Goal: Transaction & Acquisition: Purchase product/service

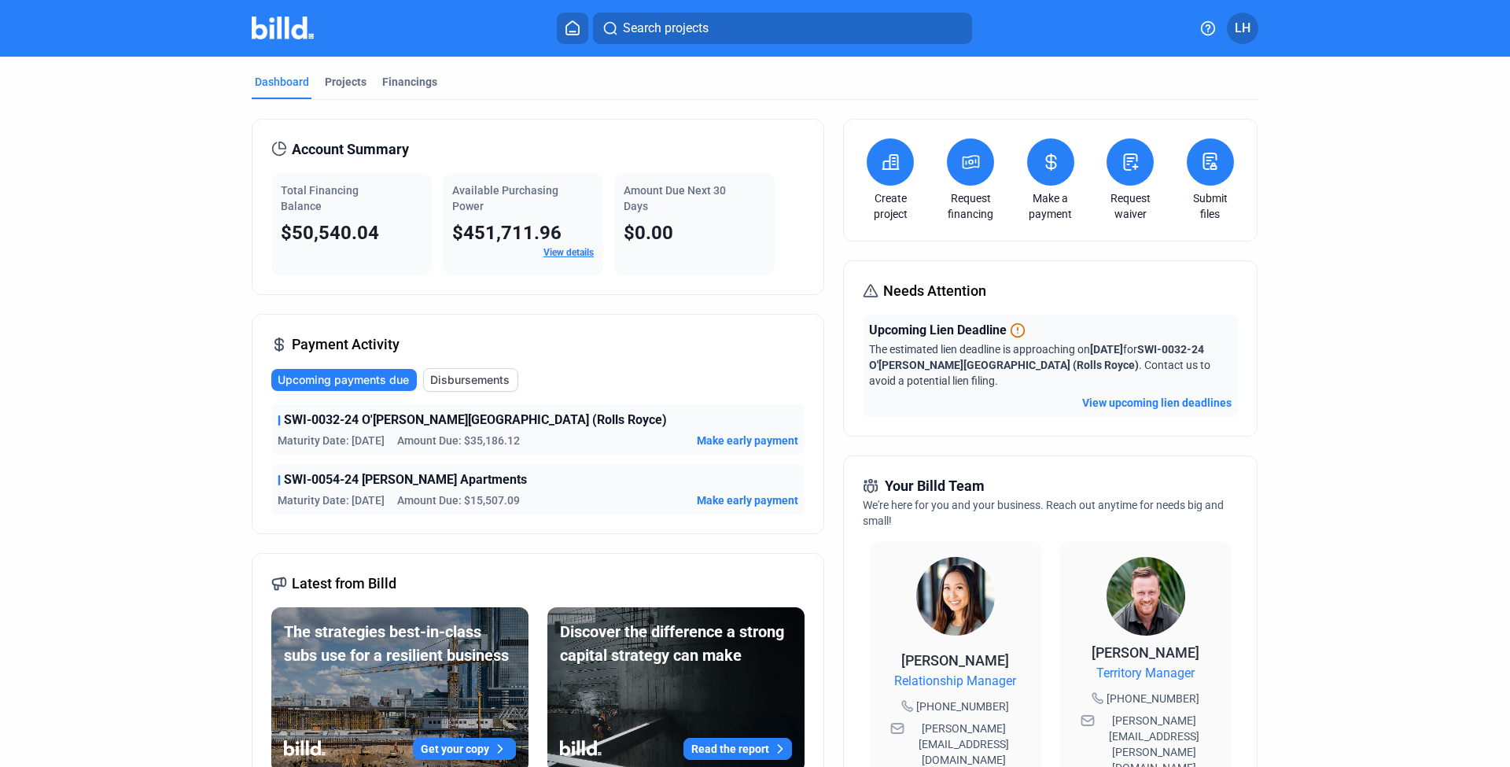
click at [1108, 423] on div "Needs Attention Upcoming Lien Deadline The estimated lien deadline is approachi…" at bounding box center [1050, 348] width 414 height 176
click at [1111, 398] on button "View upcoming lien deadlines" at bounding box center [1156, 403] width 149 height 16
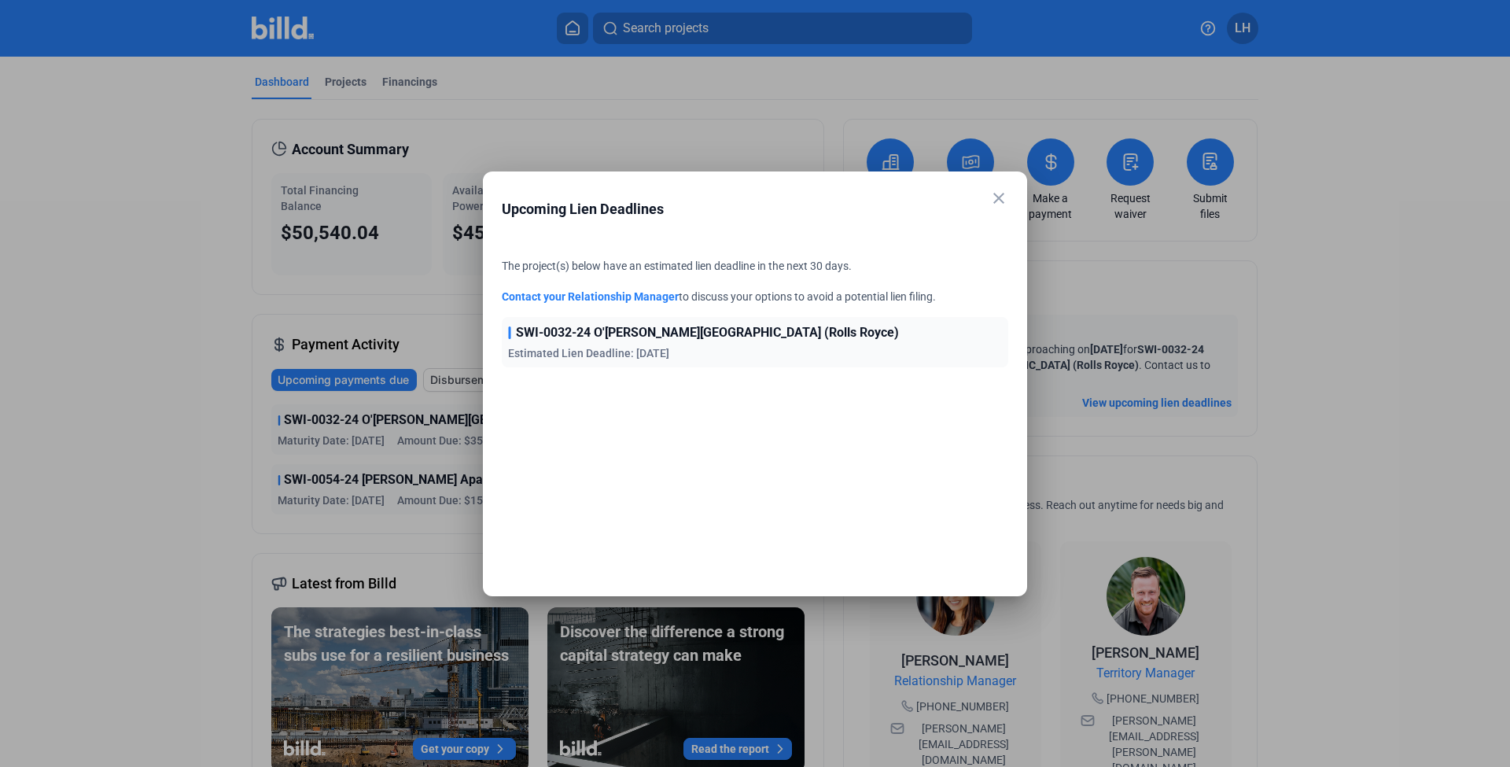
click at [769, 351] on div "SWI-0032-24 O'[PERSON_NAME][GEOGRAPHIC_DATA] (Rolls Royce) Estimated Lien Deadl…" at bounding box center [755, 342] width 506 height 50
click at [648, 373] on div "The project(s) below have an estimated lien deadline in the next 30 days. Conta…" at bounding box center [755, 429] width 506 height 342
click at [994, 200] on mat-icon "close" at bounding box center [998, 198] width 19 height 19
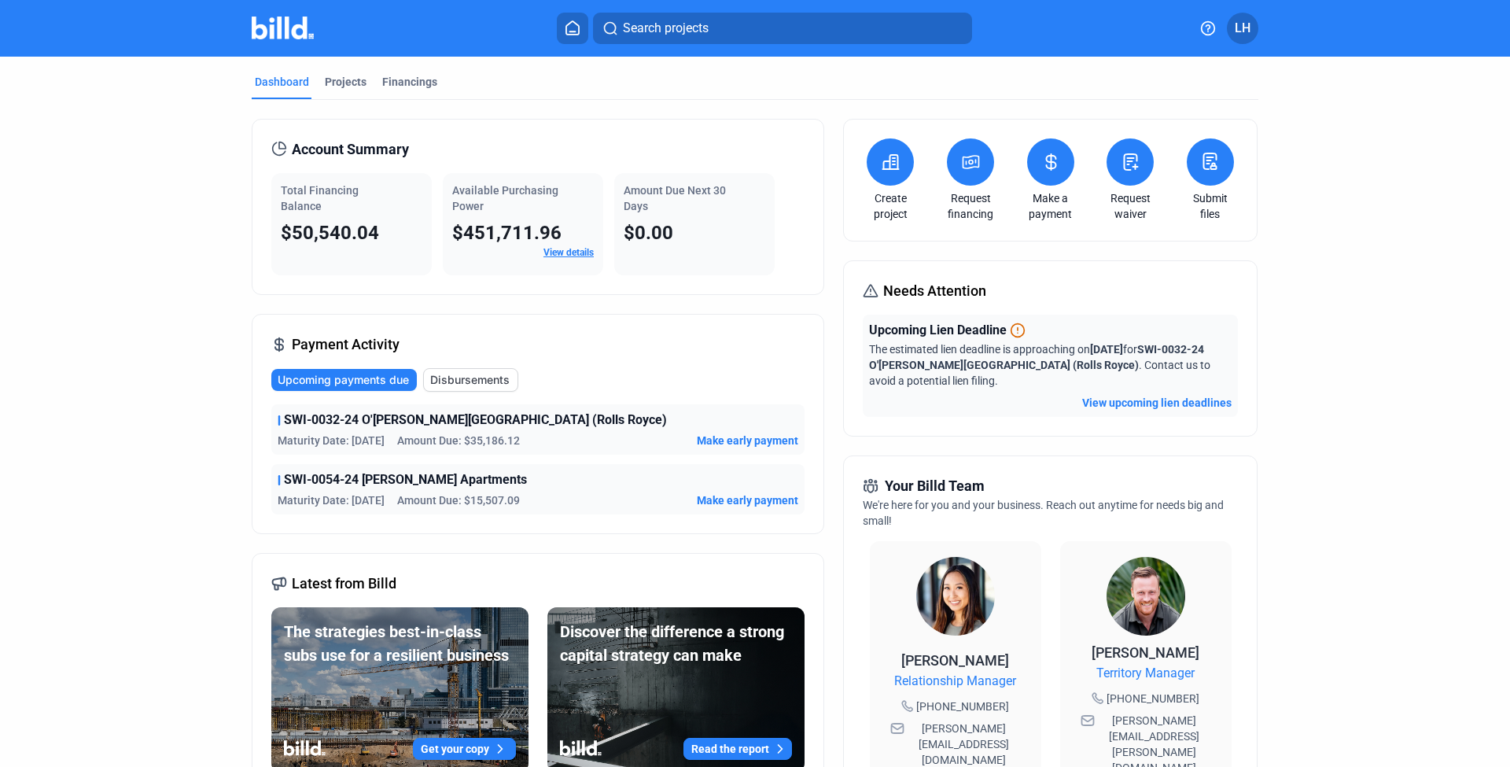
click at [881, 164] on icon at bounding box center [891, 162] width 20 height 19
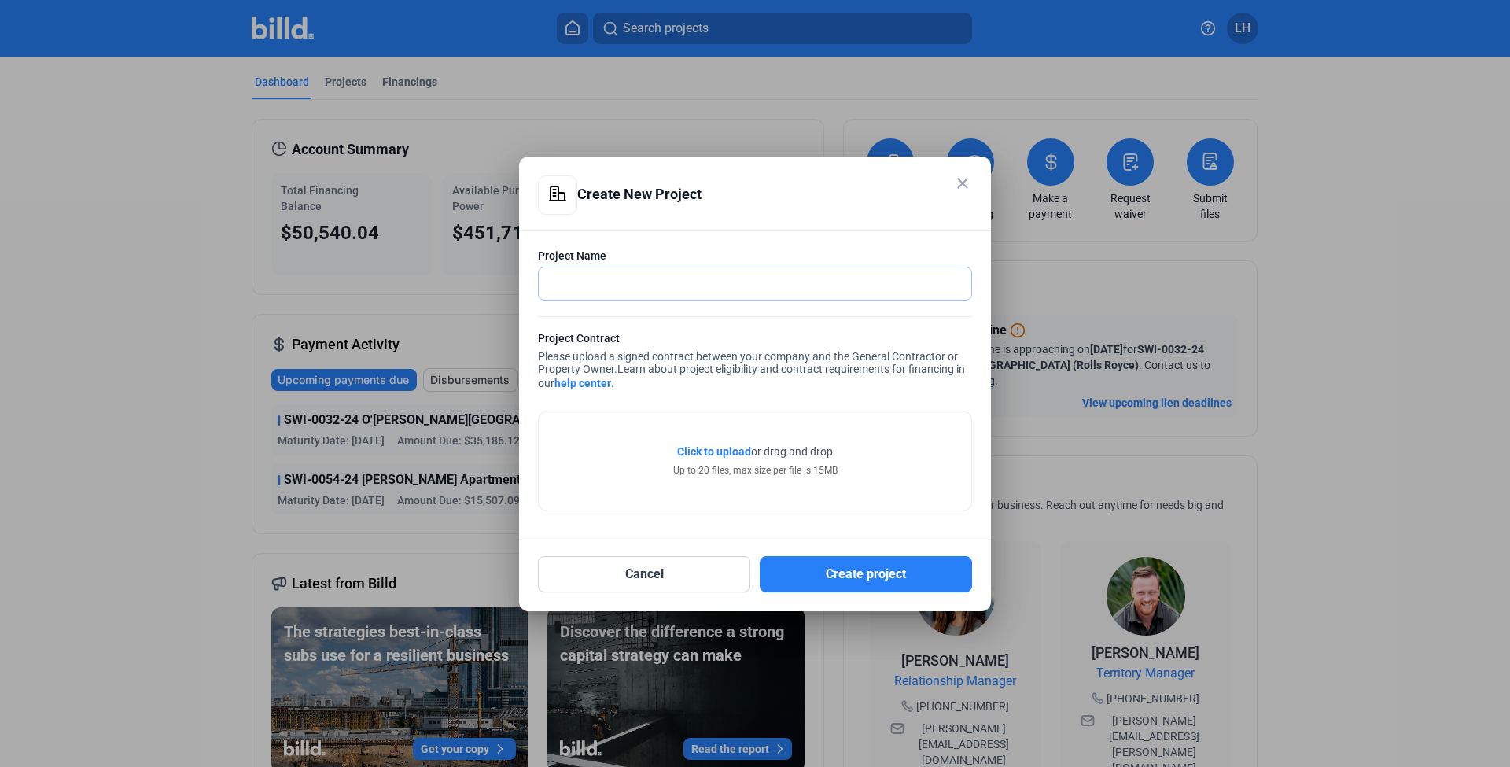
click at [718, 291] on input "text" at bounding box center [755, 283] width 432 height 32
click at [620, 280] on input "Cuesta Way" at bounding box center [755, 283] width 432 height 32
paste input "SWI-0030-25 - Cuesta Way LA"
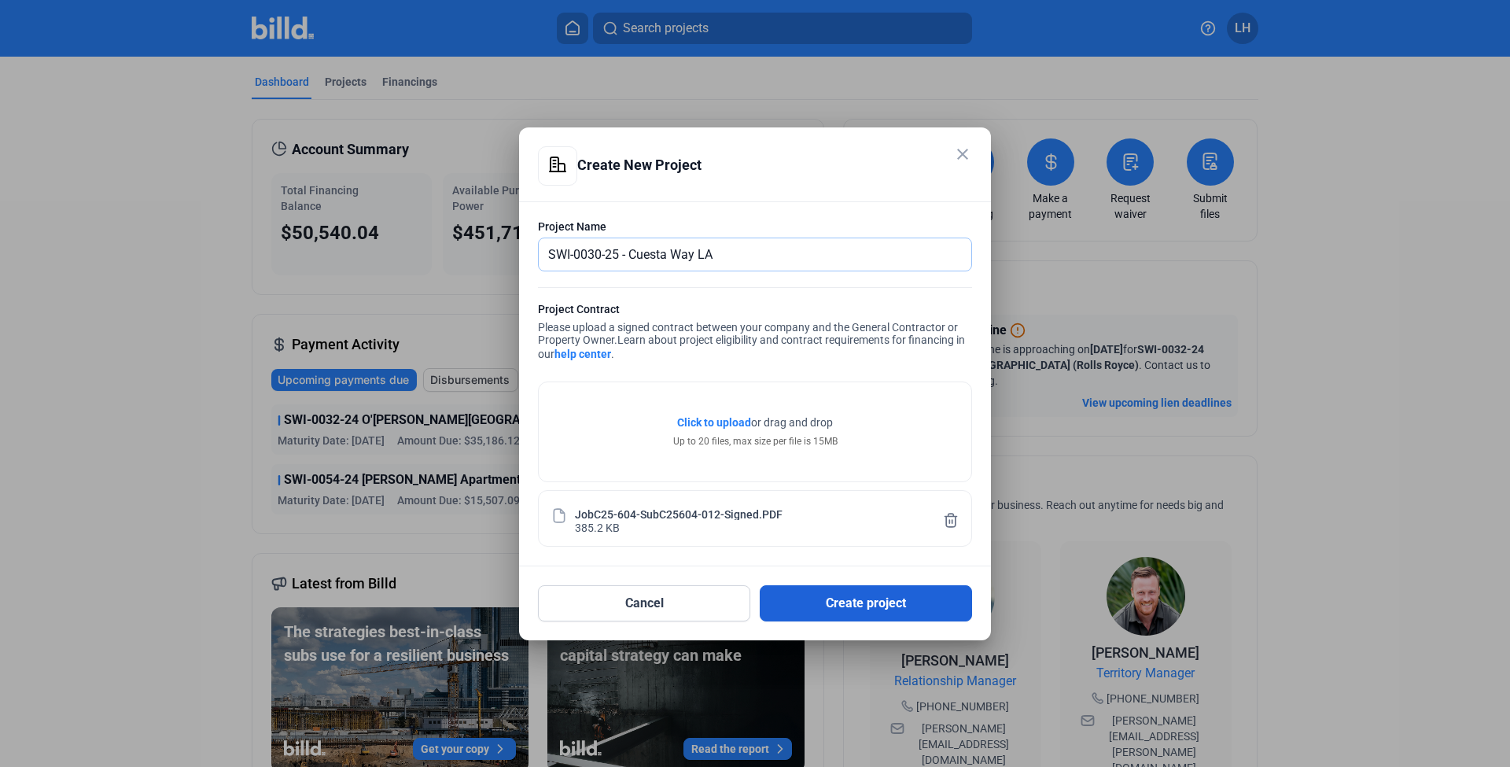
type input "SWI-0030-25 - Cuesta Way LA"
click at [841, 609] on button "Create project" at bounding box center [865, 603] width 212 height 36
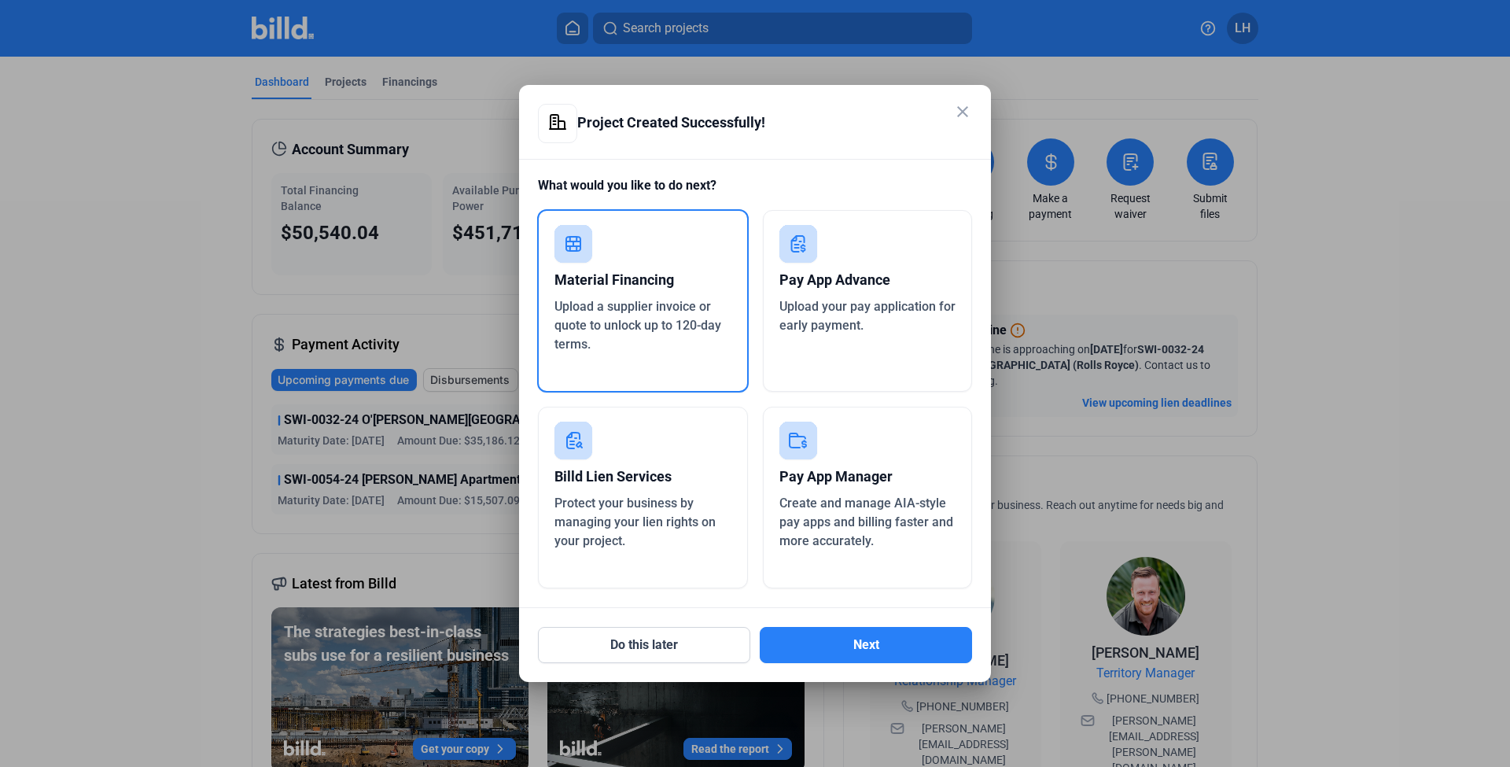
click at [661, 305] on span "Upload a supplier invoice or quote to unlock up to 120-day terms." at bounding box center [637, 325] width 167 height 53
click at [856, 652] on button "Next" at bounding box center [865, 645] width 212 height 36
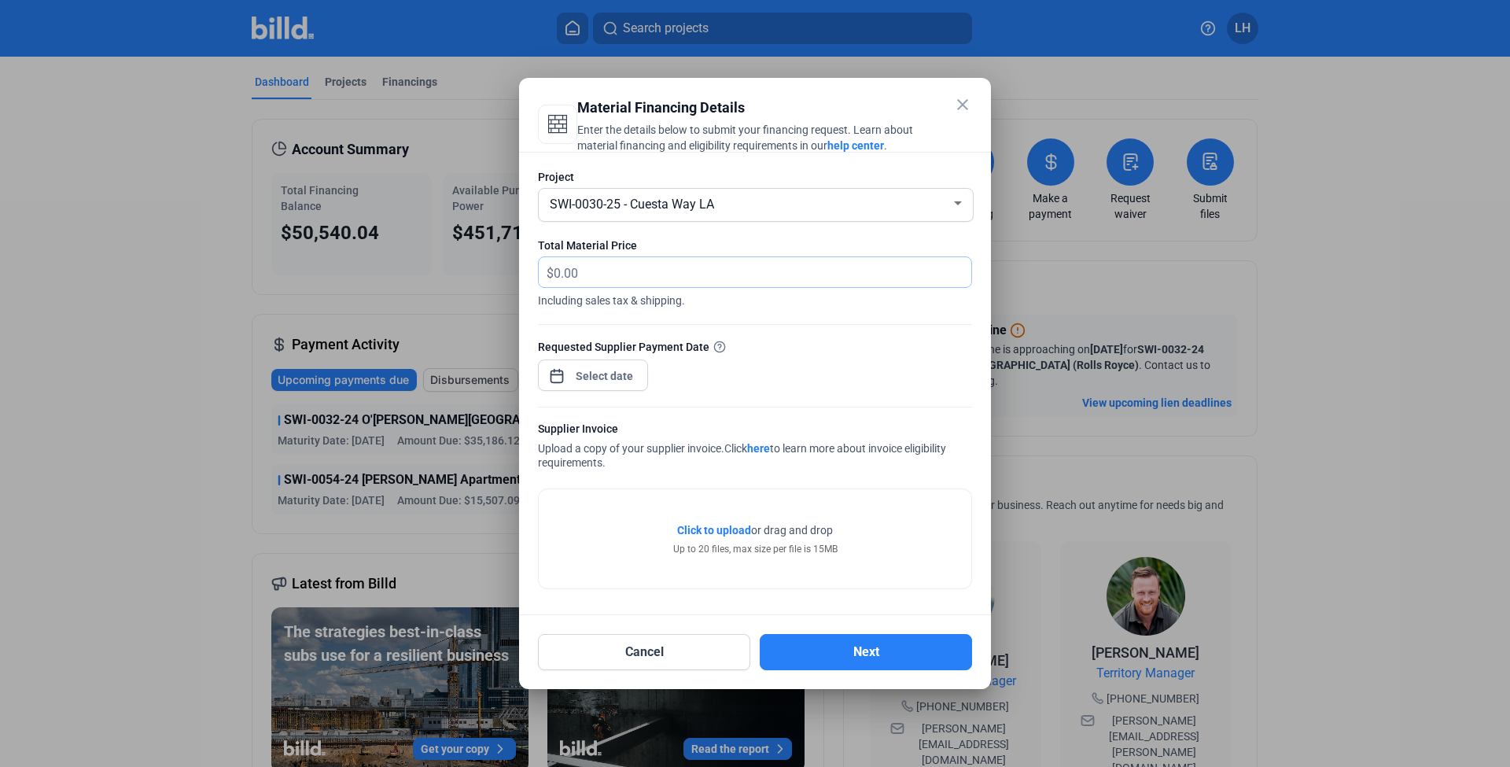
click at [586, 278] on input "text" at bounding box center [761, 272] width 417 height 31
type input "25,000"
click at [613, 382] on div "close Material Financing Details Enter the details below to submit your financi…" at bounding box center [755, 383] width 1510 height 767
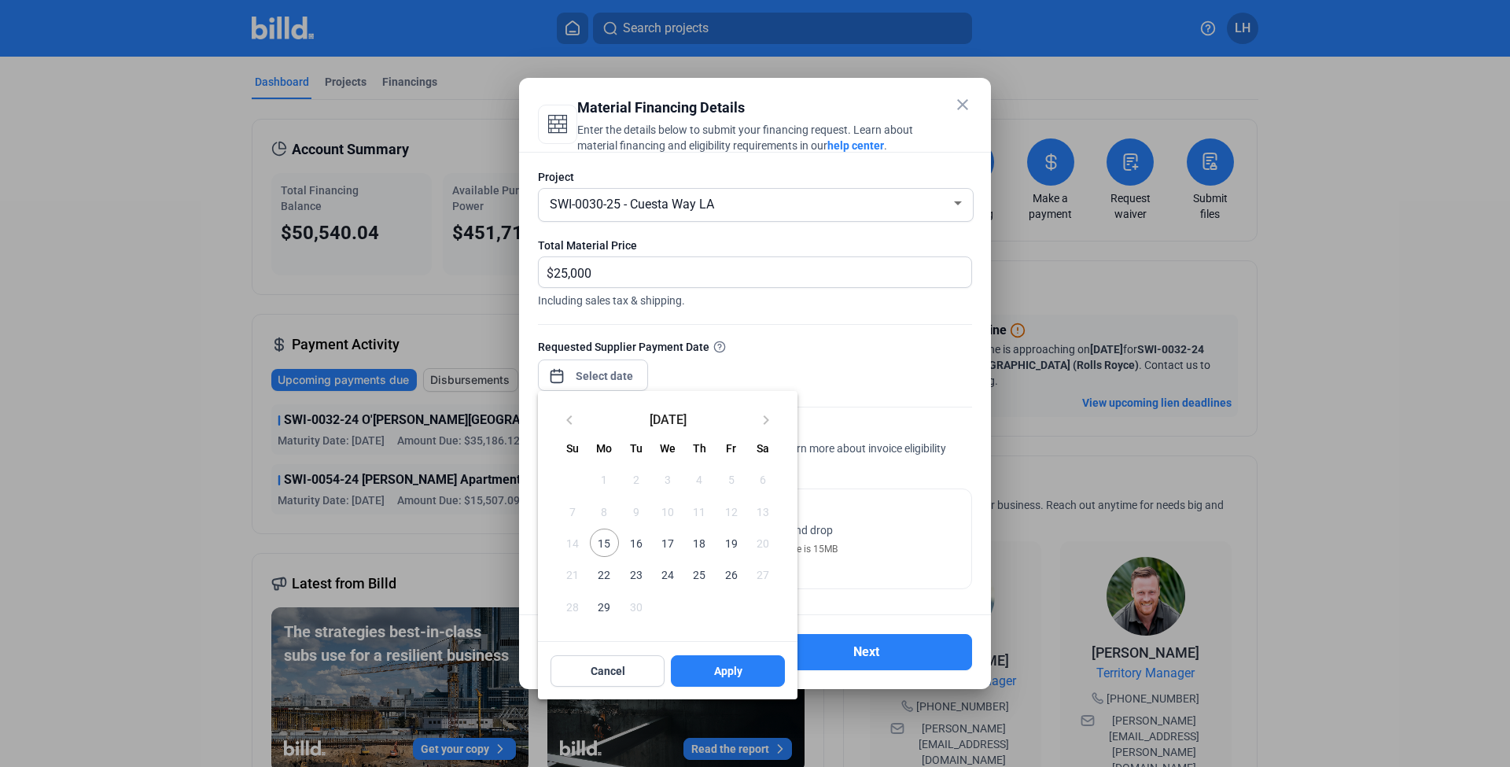
click at [601, 542] on span "15" at bounding box center [604, 542] width 28 height 28
click at [719, 660] on button "Apply" at bounding box center [728, 670] width 114 height 31
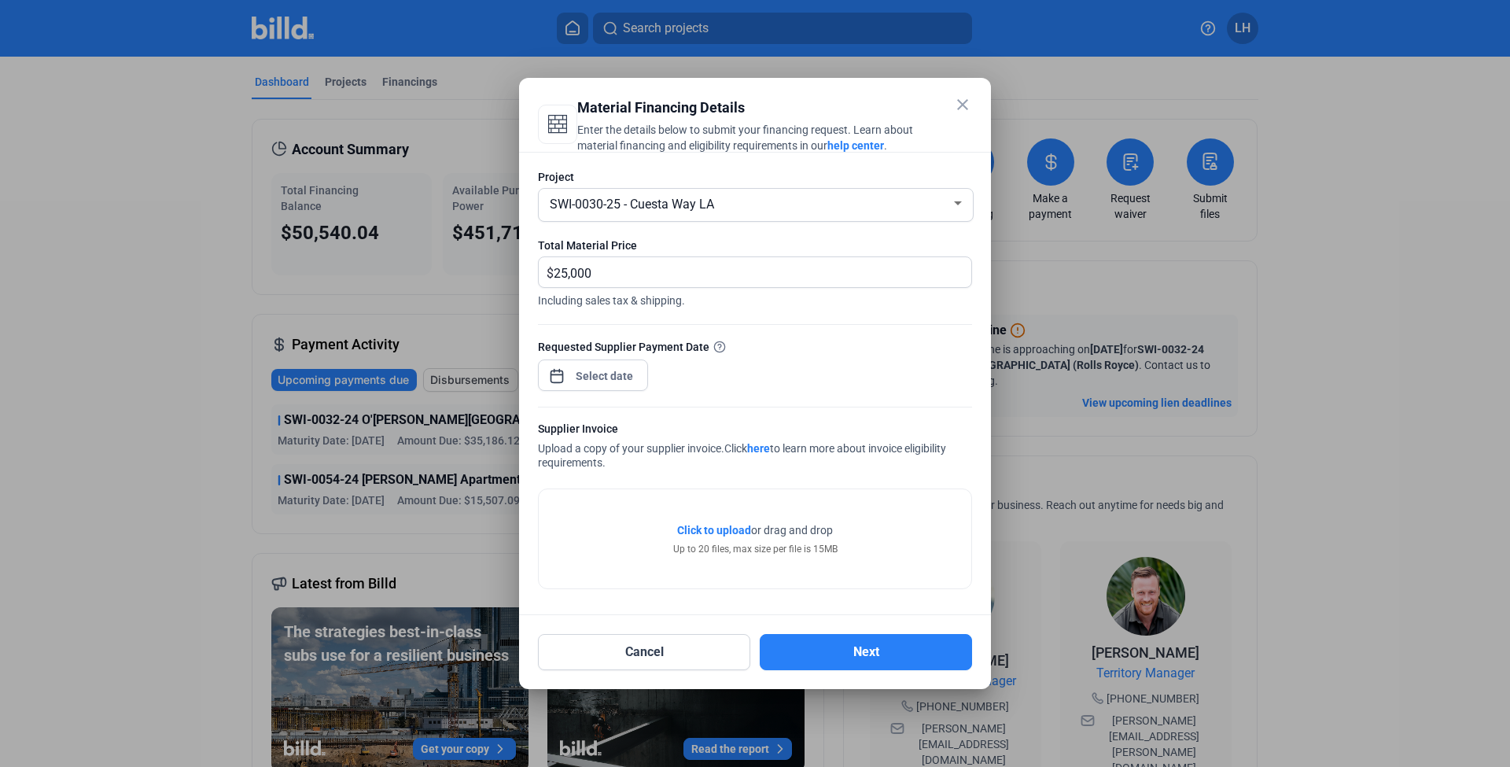
type input "[DATE]"
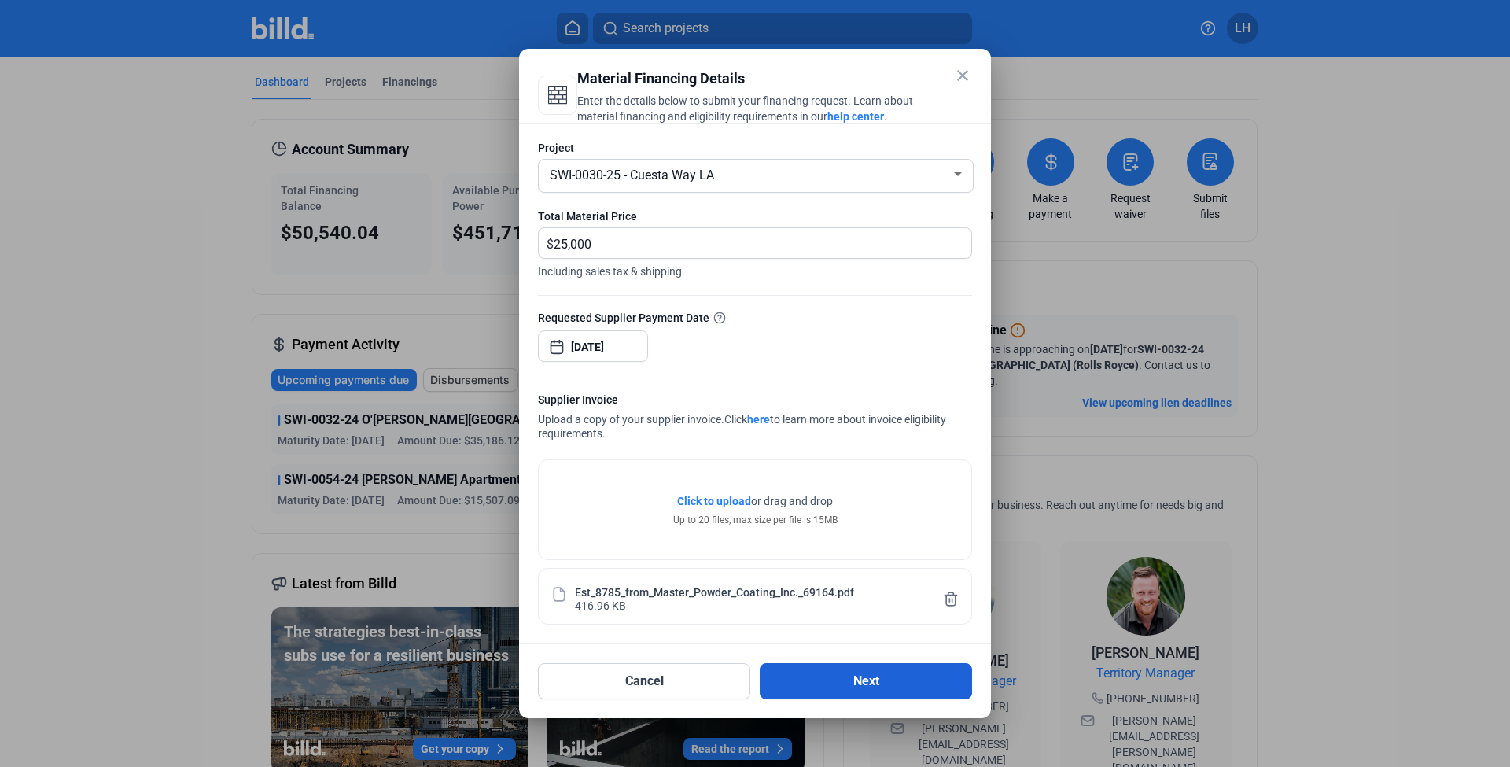
click at [844, 678] on button "Next" at bounding box center [865, 681] width 212 height 36
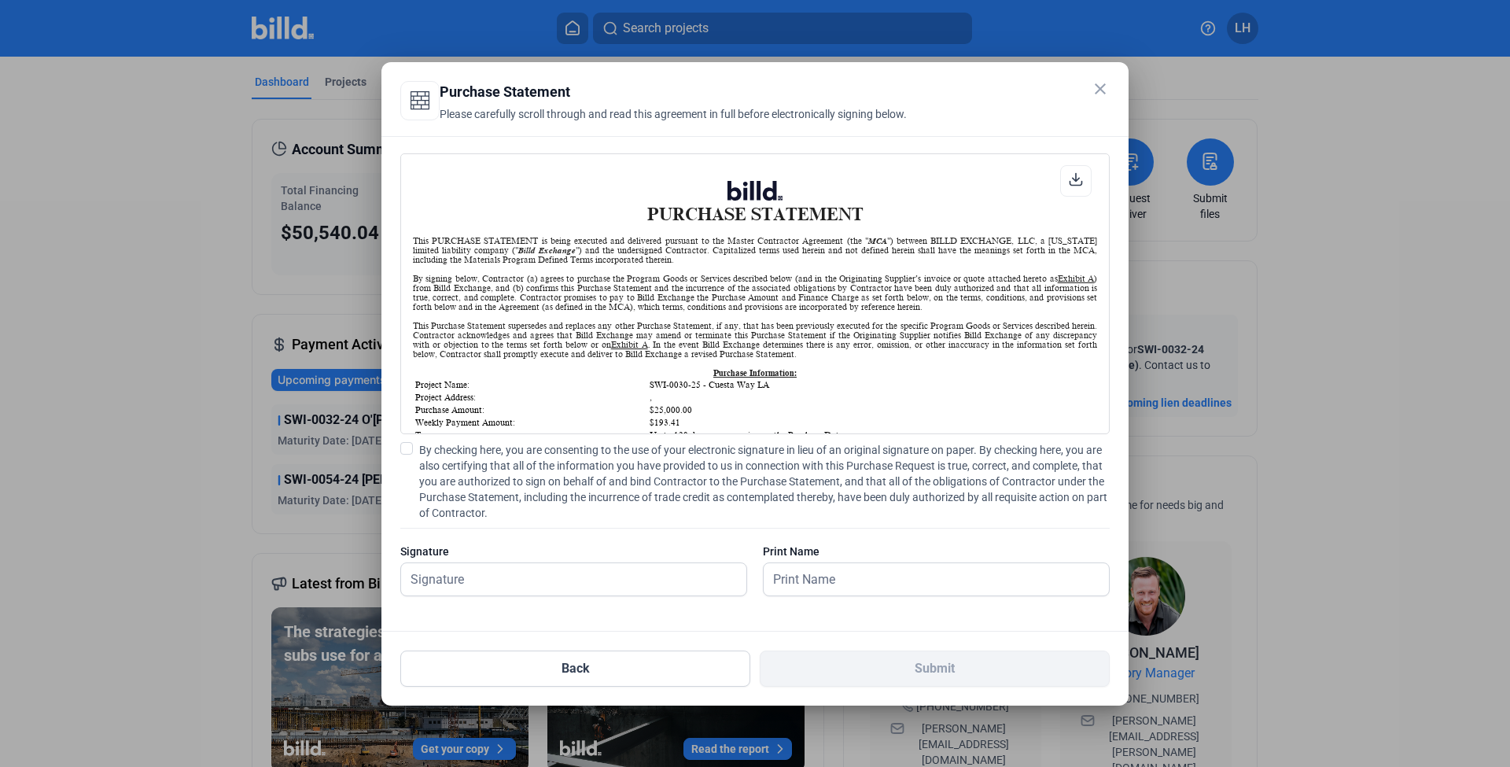
scroll to position [1, 0]
click at [627, 582] on input "text" at bounding box center [565, 579] width 328 height 32
type input "[PERSON_NAME]"
click at [926, 385] on td "SWI-0030-25 - Cuesta Way LA" at bounding box center [872, 384] width 447 height 11
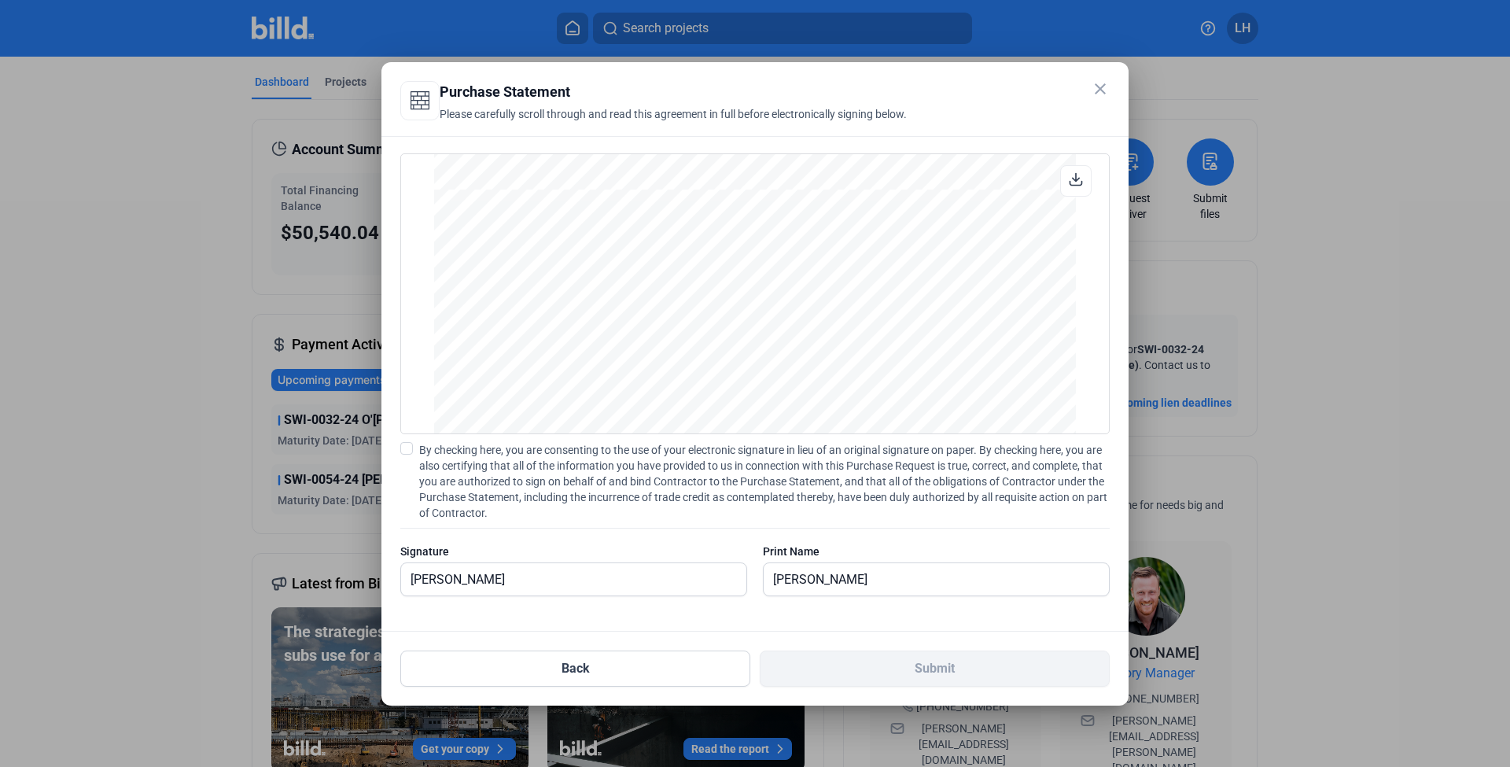
scroll to position [3779, 0]
click at [859, 513] on span "By checking here, you are consenting to the use of your electronic signature in…" at bounding box center [764, 481] width 690 height 79
click at [0, 0] on input "By checking here, you are consenting to the use of your electronic signature in…" at bounding box center [0, 0] width 0 height 0
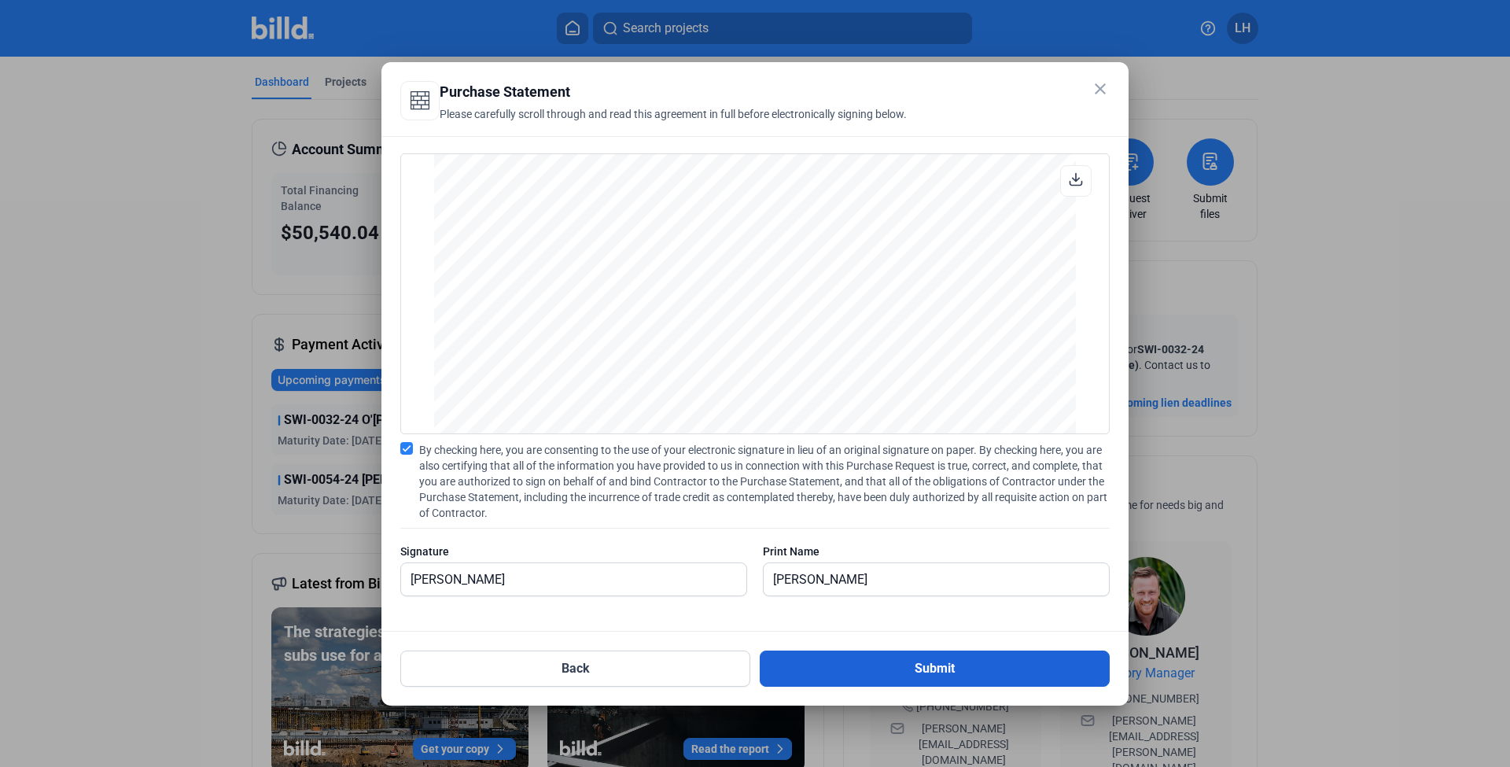
click at [841, 669] on button "Submit" at bounding box center [934, 668] width 350 height 36
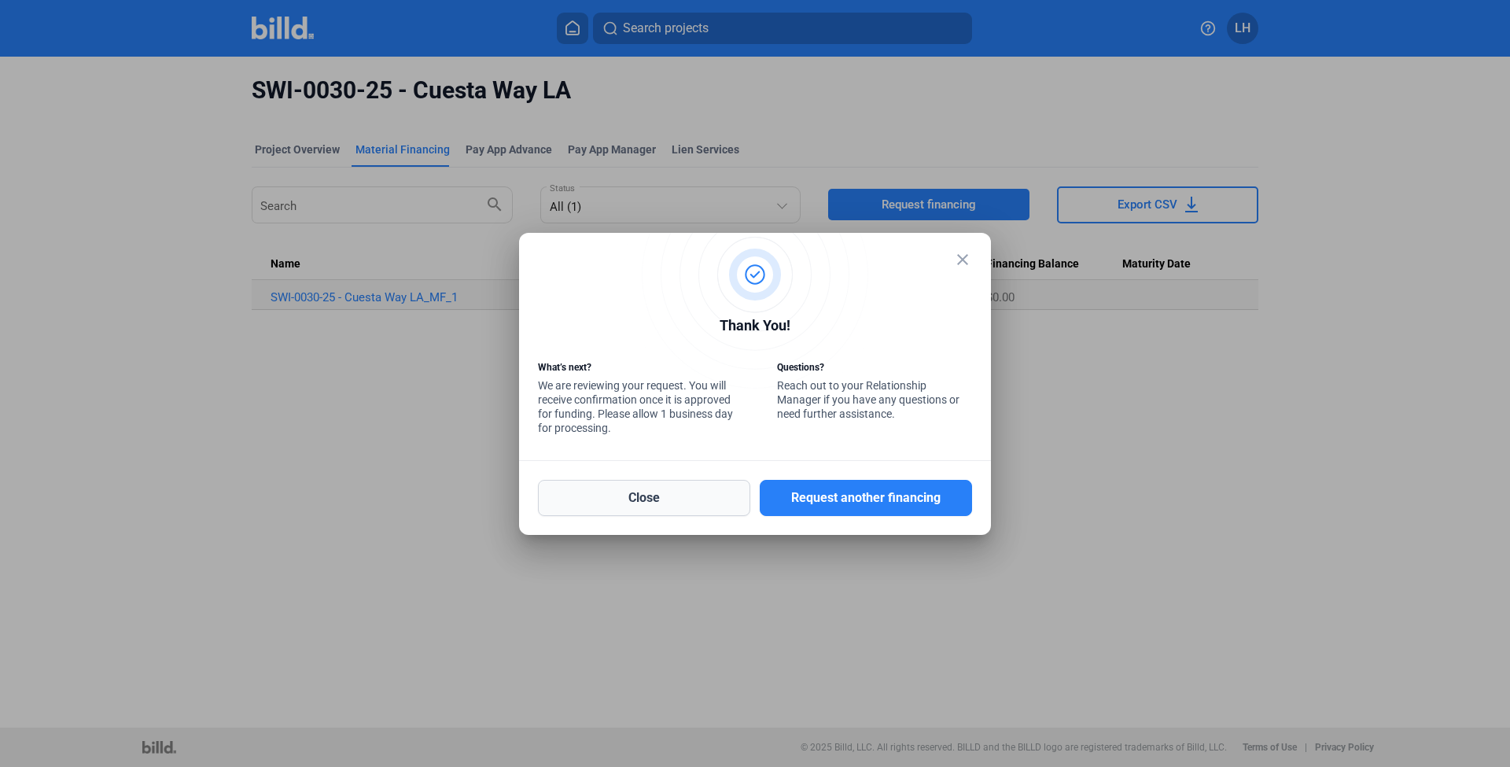
click at [674, 505] on button "Close" at bounding box center [644, 498] width 212 height 36
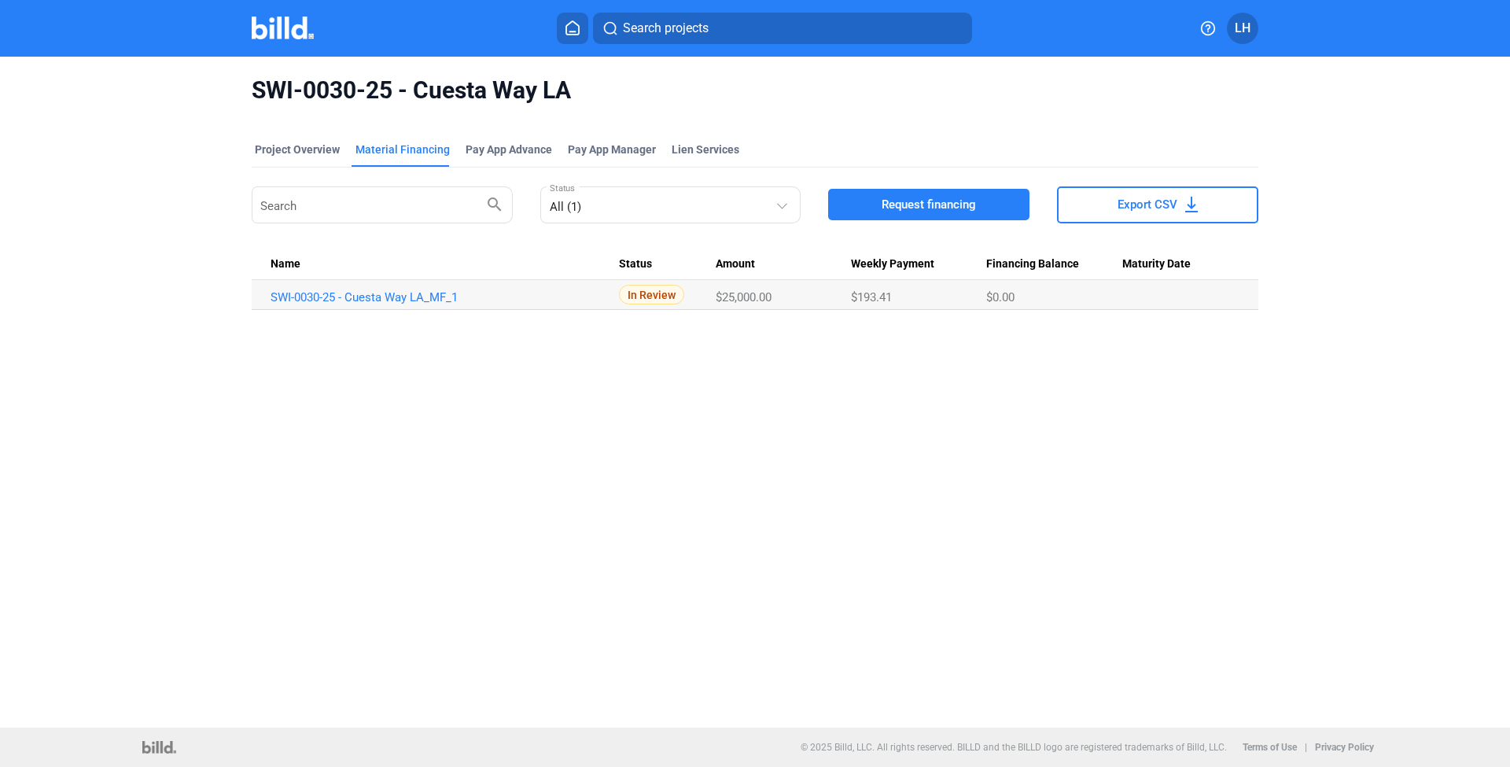
click at [282, 39] on div at bounding box center [299, 28] width 95 height 25
